Goal: Task Accomplishment & Management: Use online tool/utility

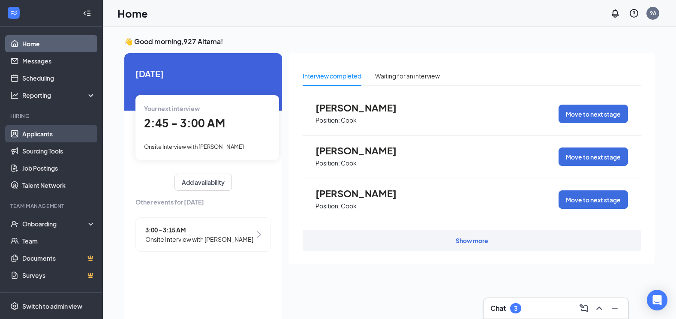
click at [42, 137] on link "Applicants" at bounding box center [58, 133] width 73 height 17
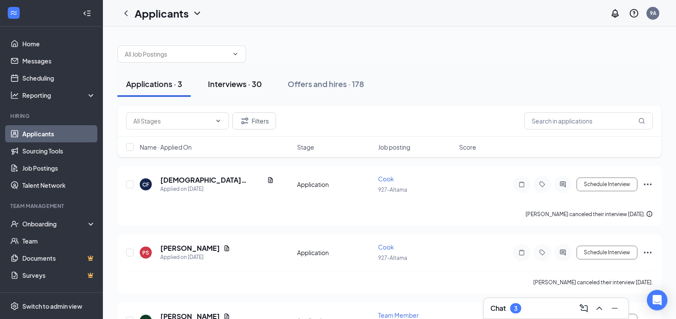
click at [243, 88] on div "Interviews · 30" at bounding box center [235, 83] width 54 height 11
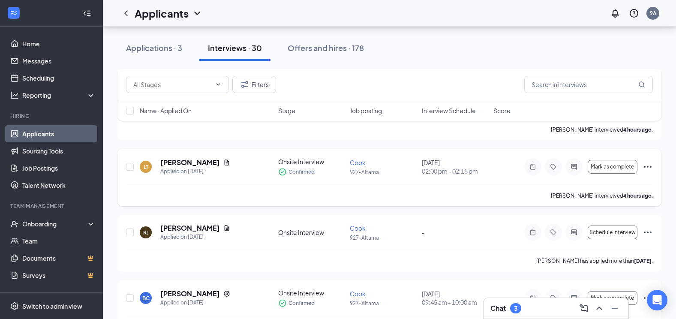
scroll to position [300, 0]
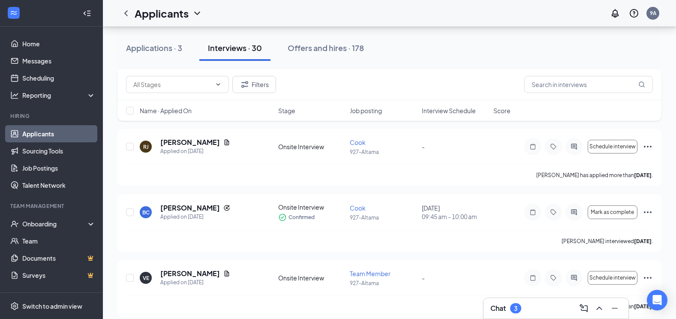
click at [493, 310] on h3 "Chat" at bounding box center [498, 308] width 15 height 9
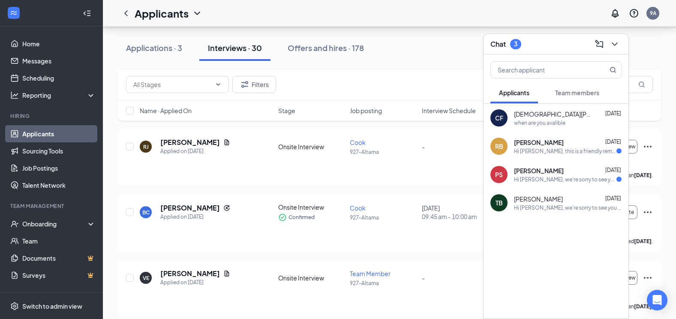
click at [543, 116] on span "Christian Fogle" at bounding box center [552, 114] width 77 height 9
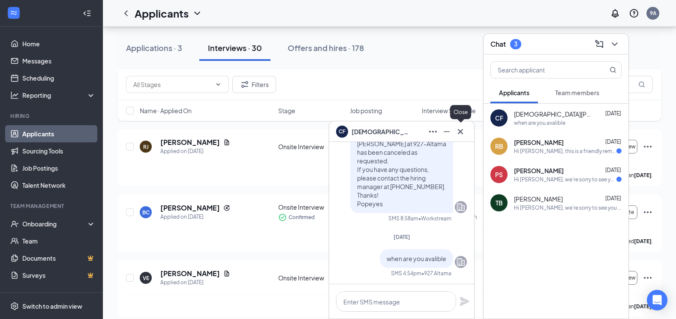
click at [466, 134] on button at bounding box center [461, 132] width 14 height 14
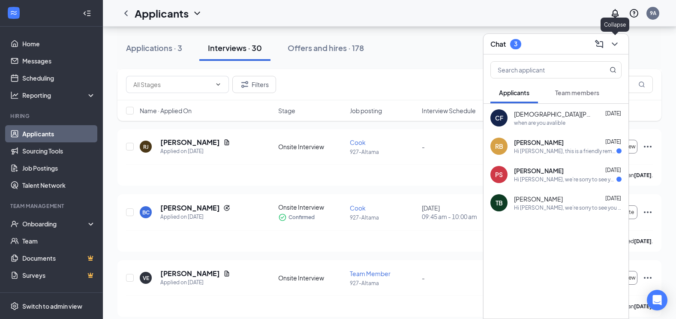
click at [613, 41] on icon "ChevronDown" at bounding box center [615, 44] width 10 height 10
